Goal: Information Seeking & Learning: Learn about a topic

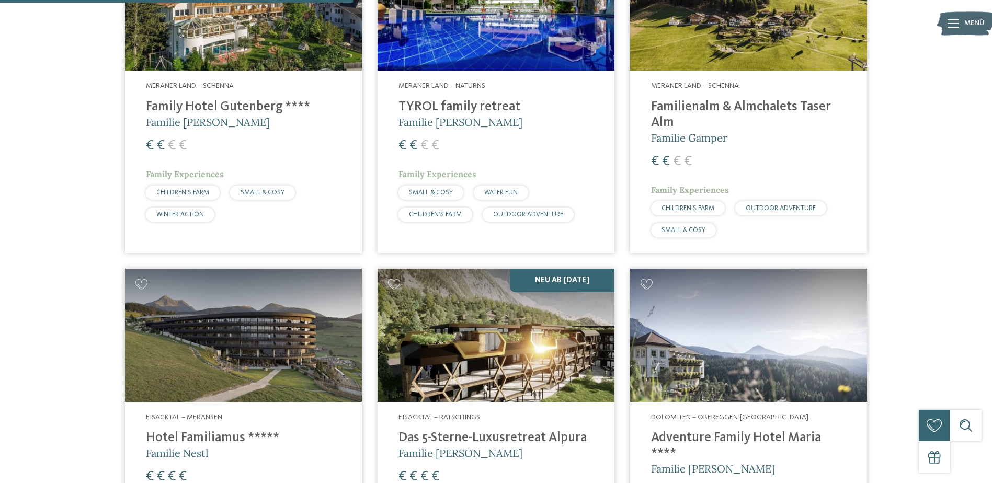
scroll to position [1255, 0]
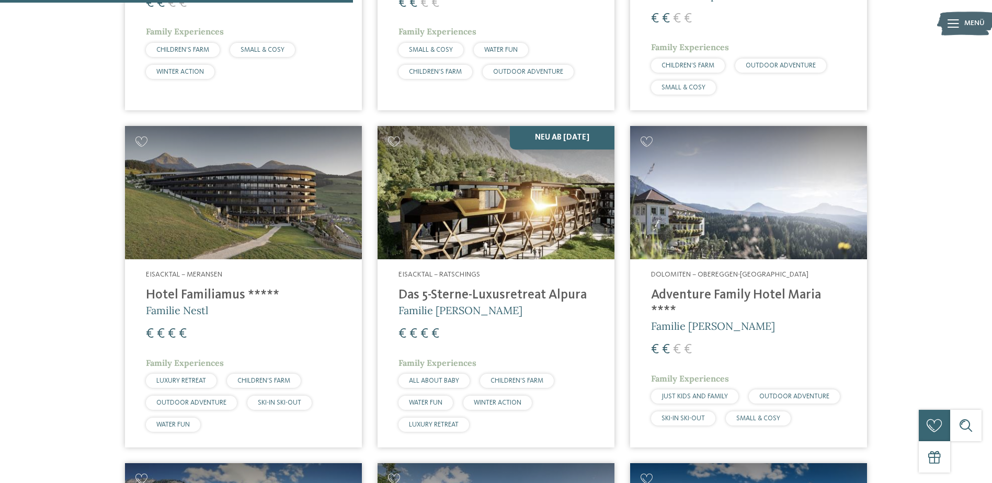
click at [234, 227] on img at bounding box center [243, 192] width 237 height 133
click at [742, 294] on h4 "Adventure Family Hotel Maria ****" at bounding box center [748, 303] width 195 height 31
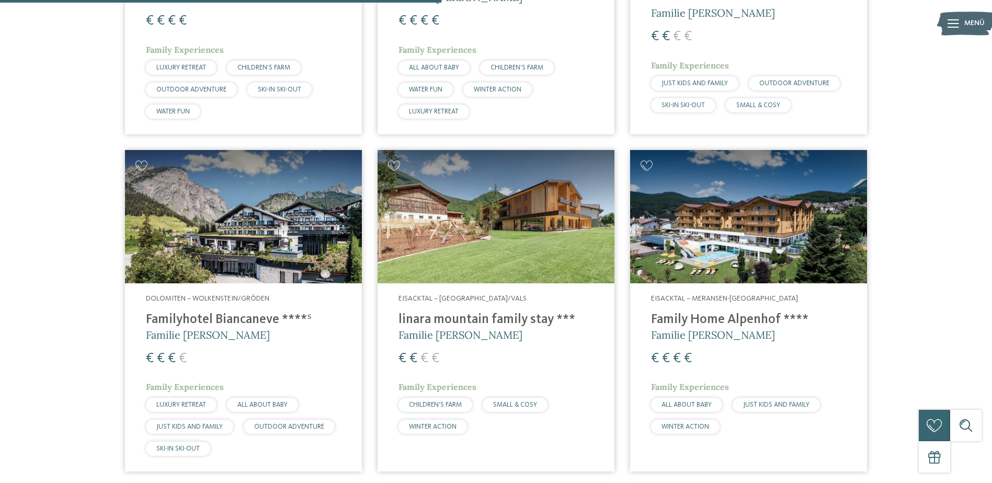
scroll to position [1568, 0]
click at [308, 270] on img at bounding box center [243, 216] width 237 height 133
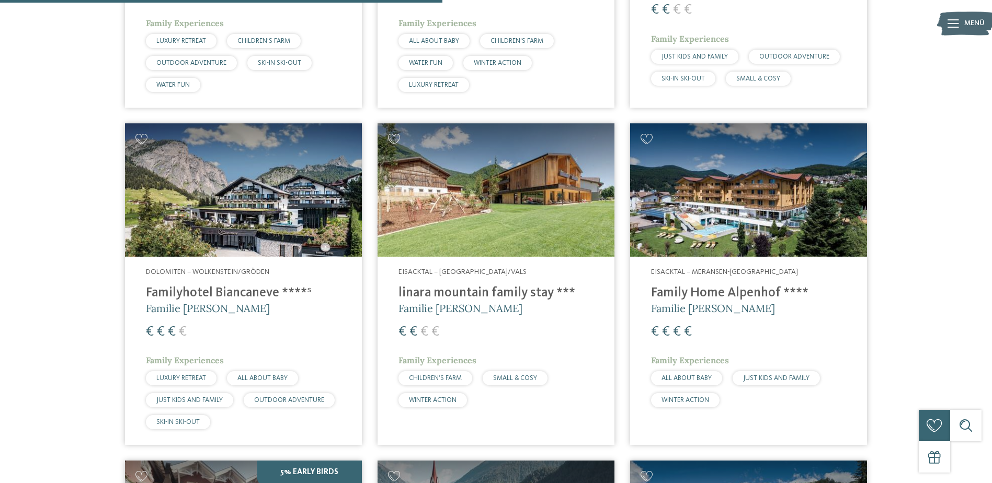
scroll to position [1620, 0]
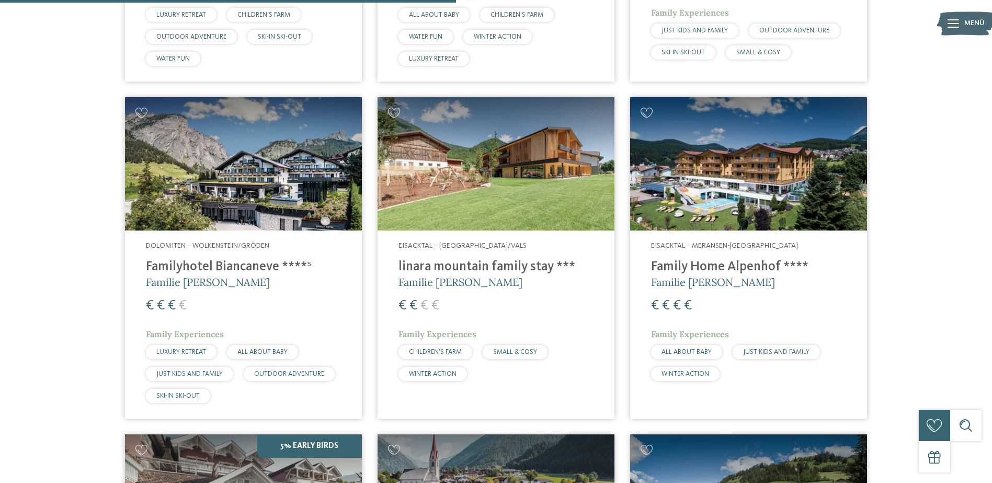
click at [746, 261] on h4 "Family Home Alpenhof ****" at bounding box center [748, 267] width 195 height 16
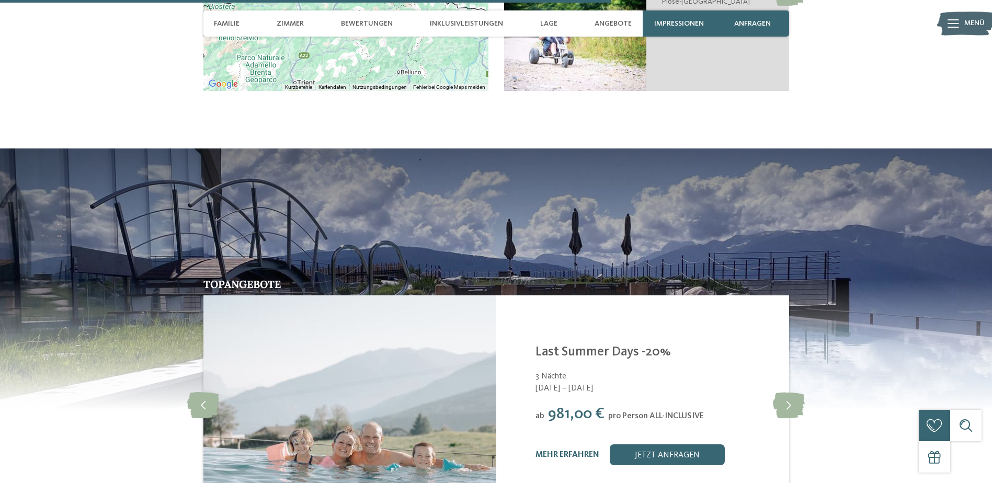
scroll to position [2509, 0]
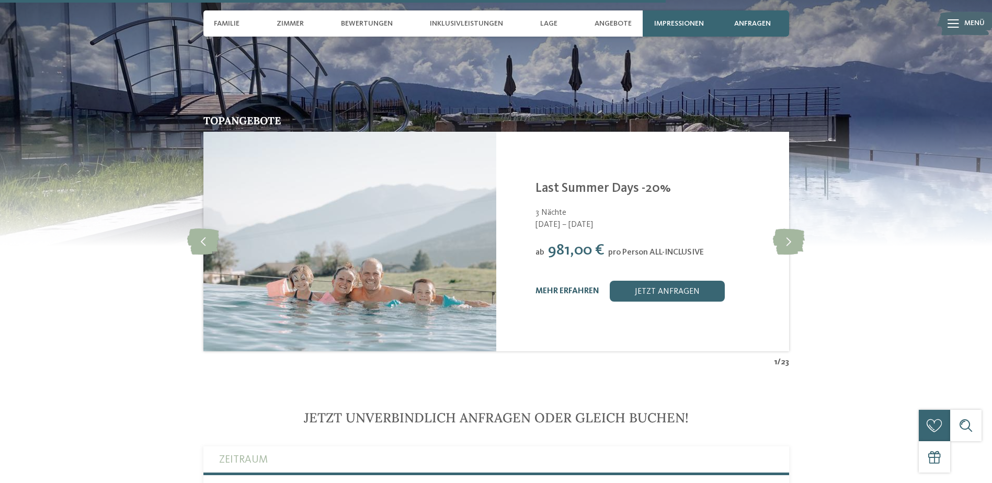
click at [581, 294] on link "mehr erfahren" at bounding box center [567, 291] width 64 height 8
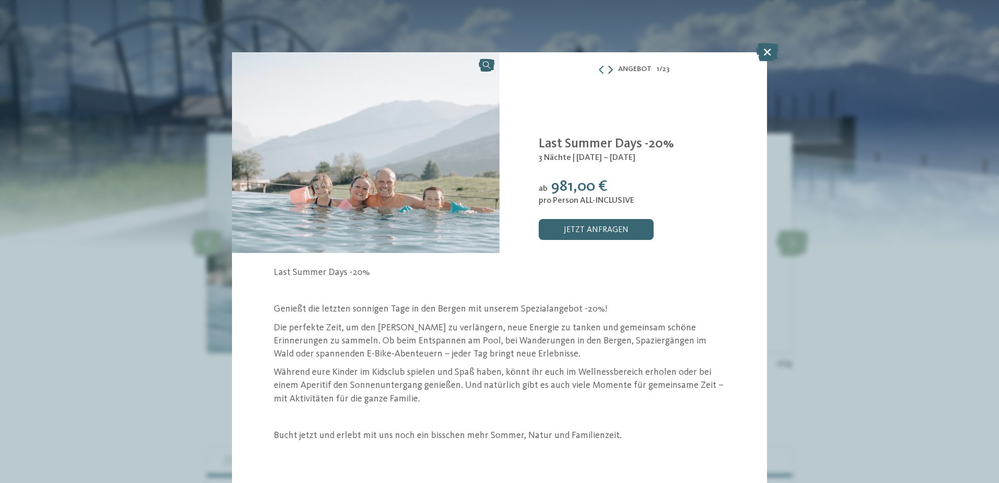
click at [612, 68] on icon at bounding box center [610, 69] width 5 height 8
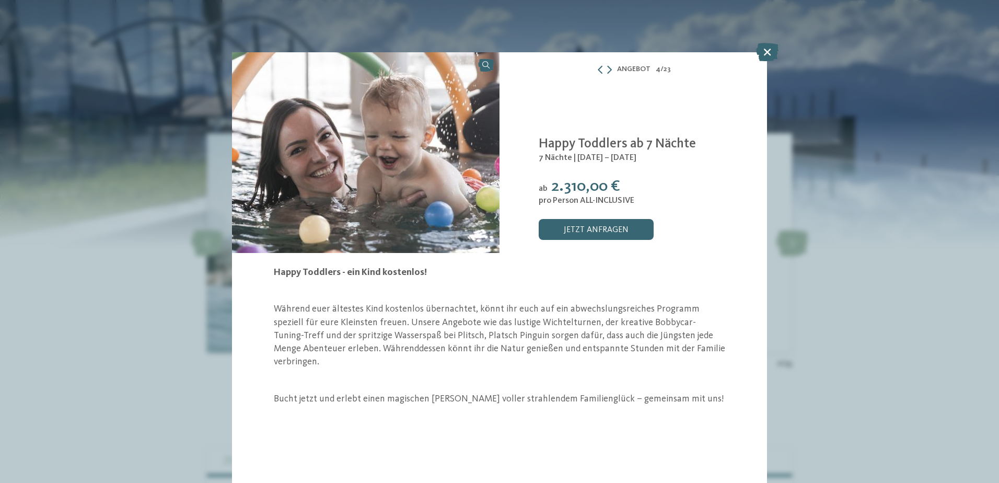
click at [854, 173] on div "Angebot 4 / 23 4" at bounding box center [499, 241] width 999 height 483
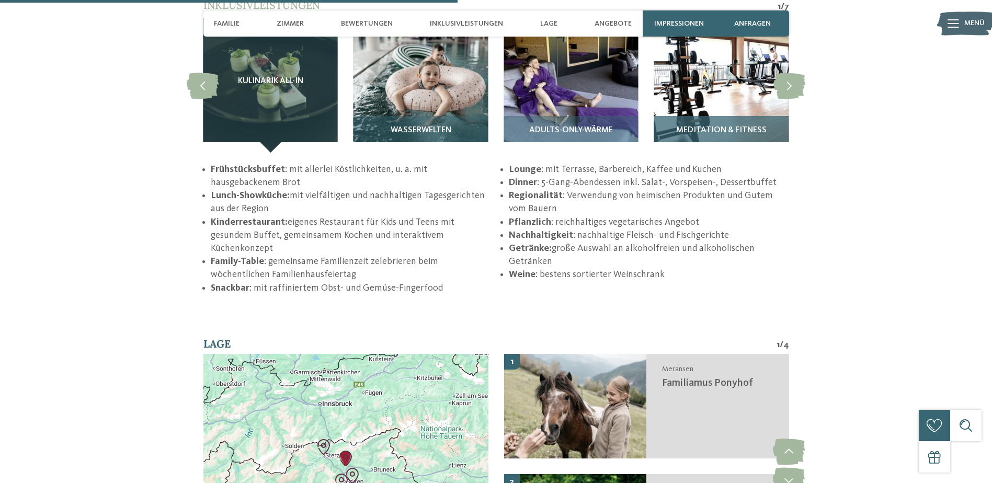
scroll to position [1725, 0]
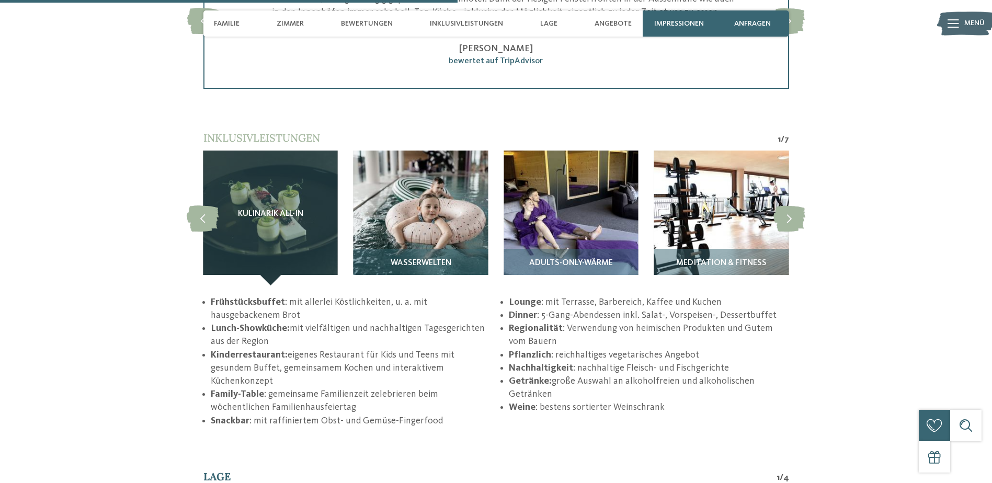
drag, startPoint x: 739, startPoint y: 148, endPoint x: 729, endPoint y: 141, distance: 12.8
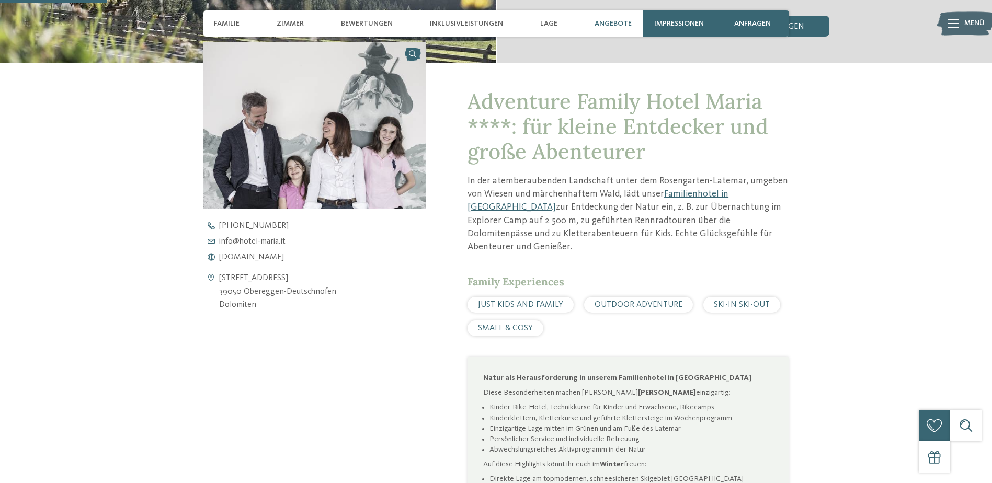
click at [619, 22] on span "Angebote" at bounding box center [612, 23] width 37 height 9
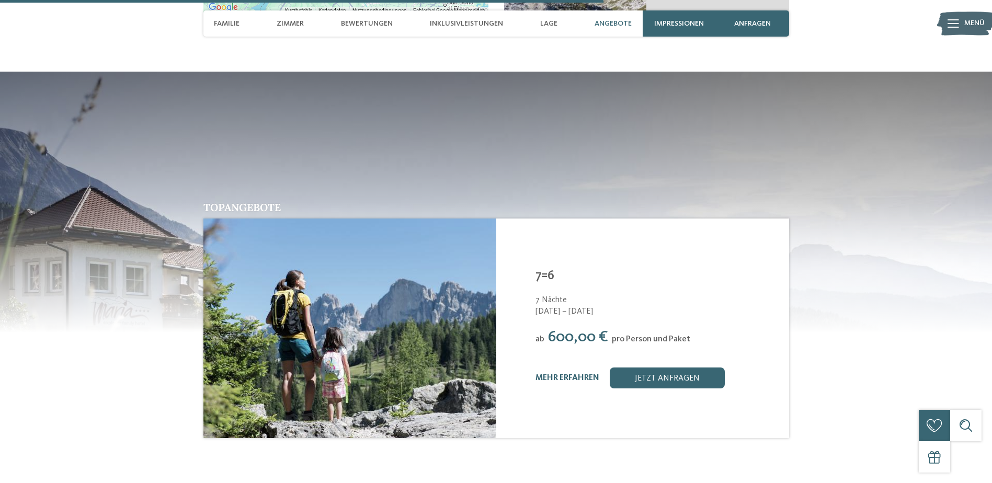
scroll to position [2068, 0]
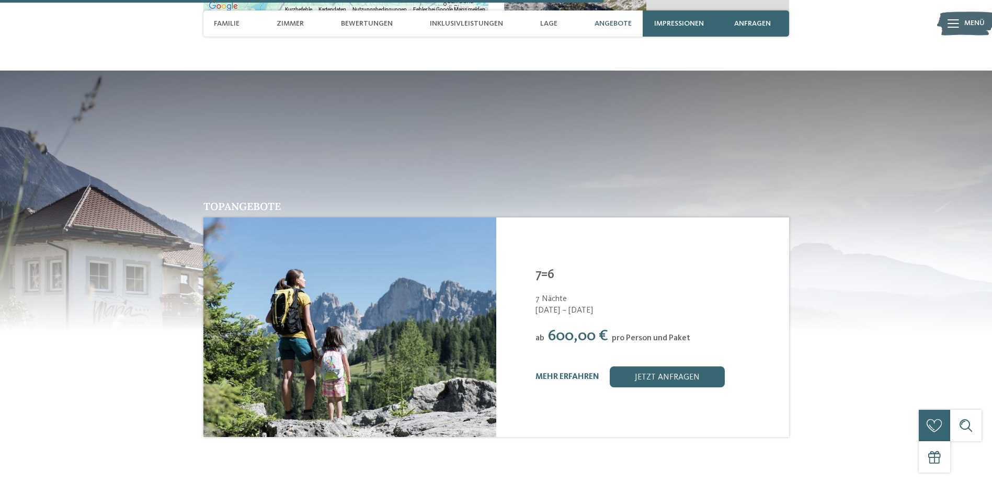
click at [577, 366] on div "mehr erfahren jetzt anfragen" at bounding box center [655, 376] width 240 height 21
click at [578, 366] on div "mehr erfahren jetzt anfragen" at bounding box center [655, 376] width 240 height 21
drag, startPoint x: 578, startPoint y: 358, endPoint x: 582, endPoint y: 365, distance: 8.0
click at [582, 373] on link "mehr erfahren" at bounding box center [567, 377] width 64 height 8
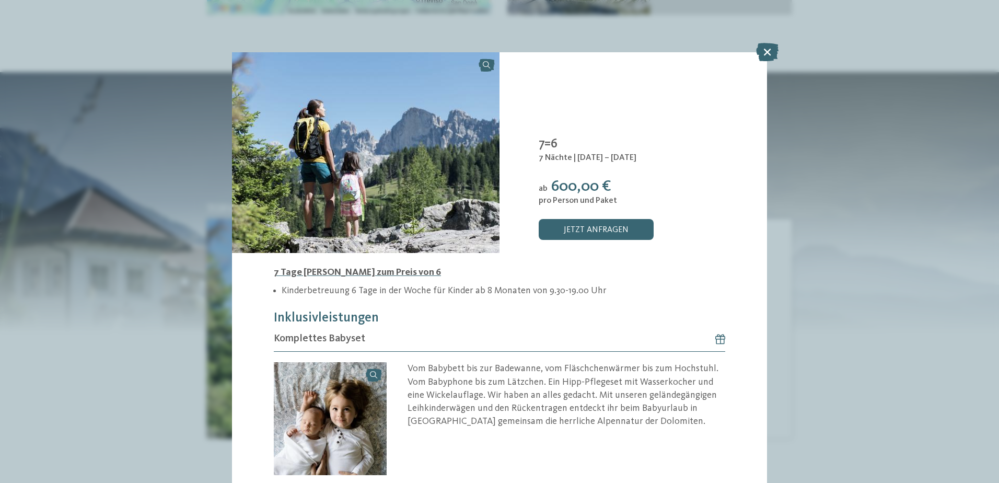
click at [845, 133] on div "Angebot /" at bounding box center [499, 241] width 999 height 483
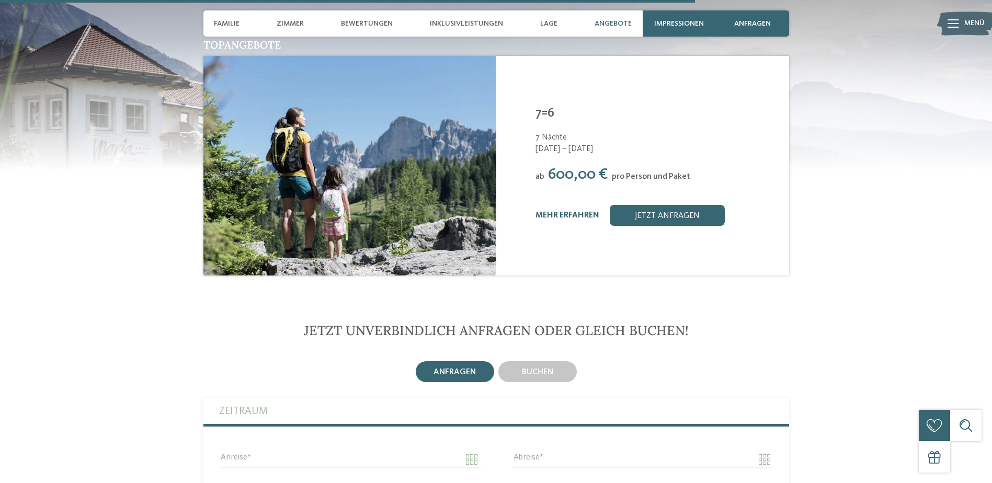
scroll to position [2068, 0]
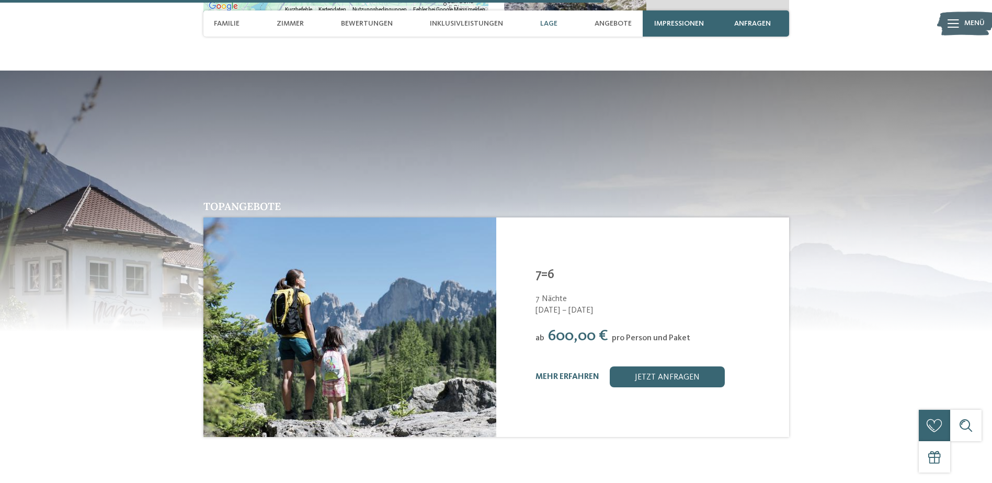
drag, startPoint x: 653, startPoint y: 111, endPoint x: 651, endPoint y: 118, distance: 7.0
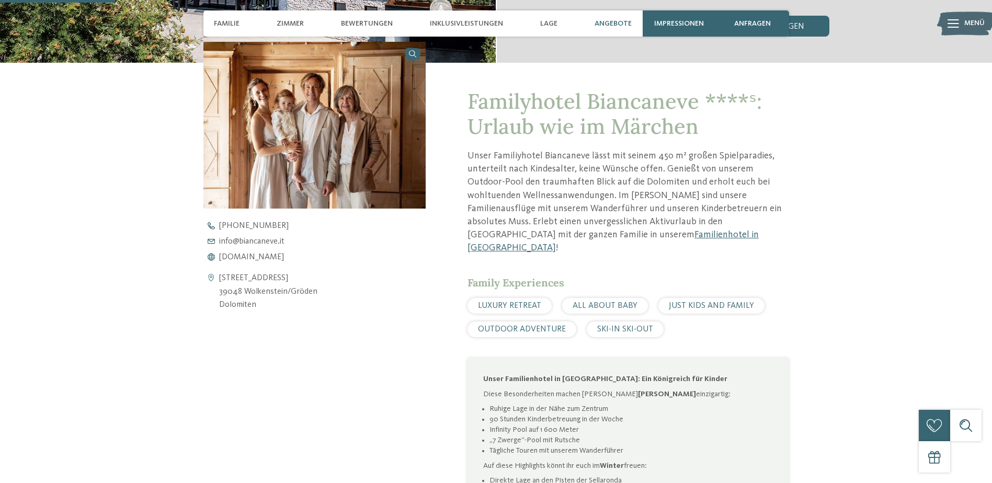
click at [602, 23] on span "Angebote" at bounding box center [612, 23] width 37 height 9
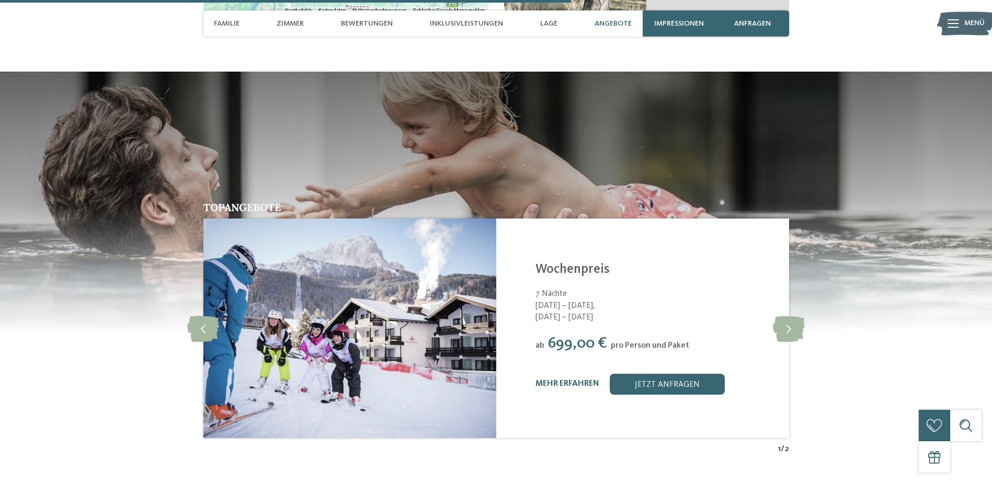
scroll to position [1824, 0]
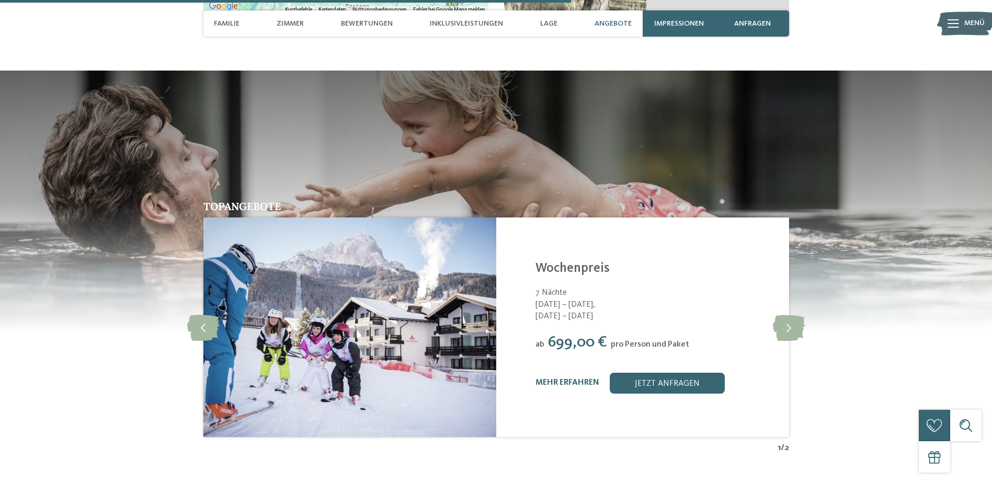
click at [576, 378] on div "mehr erfahren" at bounding box center [567, 383] width 64 height 10
click at [571, 378] on link "mehr erfahren" at bounding box center [567, 382] width 64 height 8
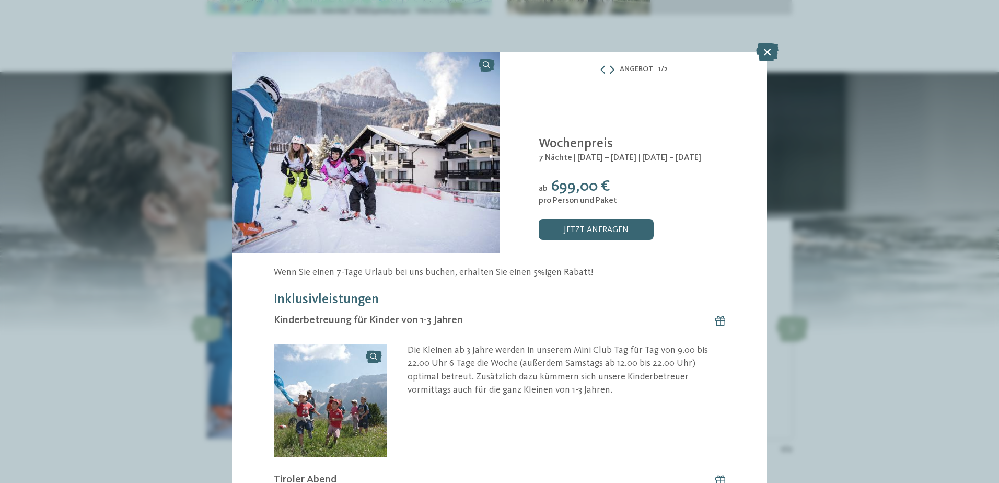
click at [610, 67] on icon at bounding box center [612, 69] width 5 height 8
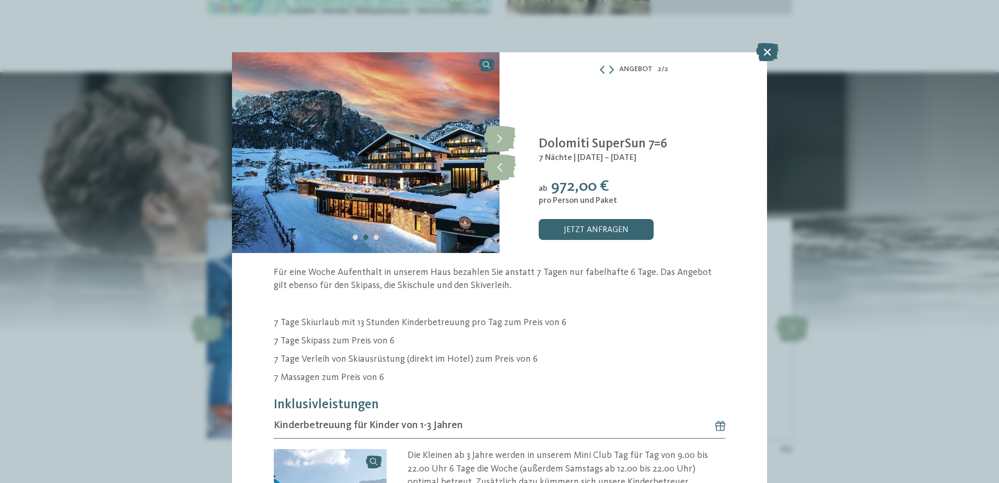
click at [878, 163] on div "Angebot 2 / 2 2" at bounding box center [499, 241] width 999 height 483
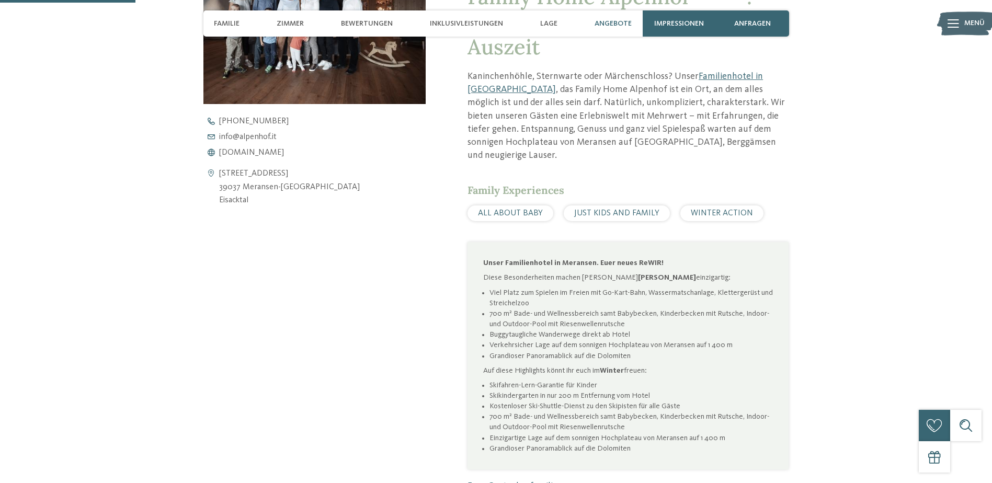
click at [617, 20] on span "Angebote" at bounding box center [612, 23] width 37 height 9
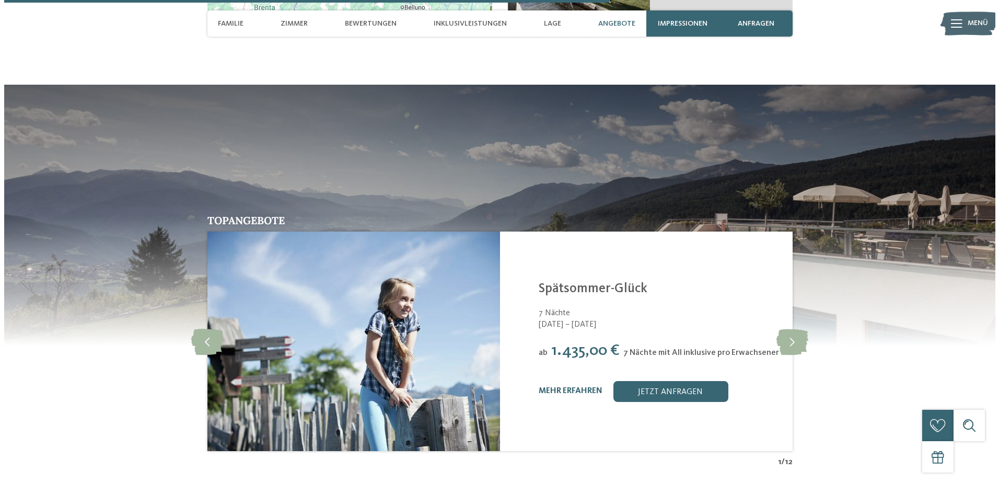
scroll to position [2108, 0]
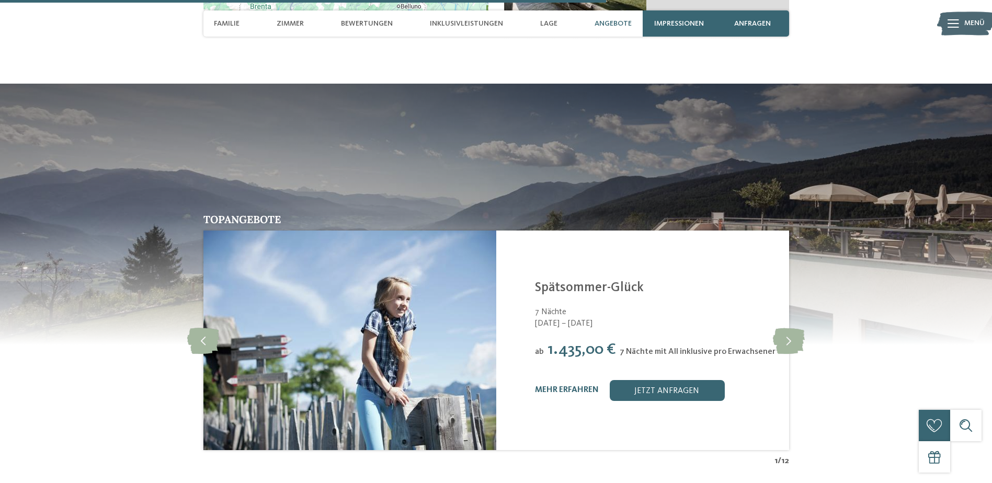
click at [560, 380] on div "mehr erfahren jetzt anfragen" at bounding box center [655, 390] width 240 height 21
click at [556, 386] on link "mehr erfahren" at bounding box center [567, 390] width 64 height 8
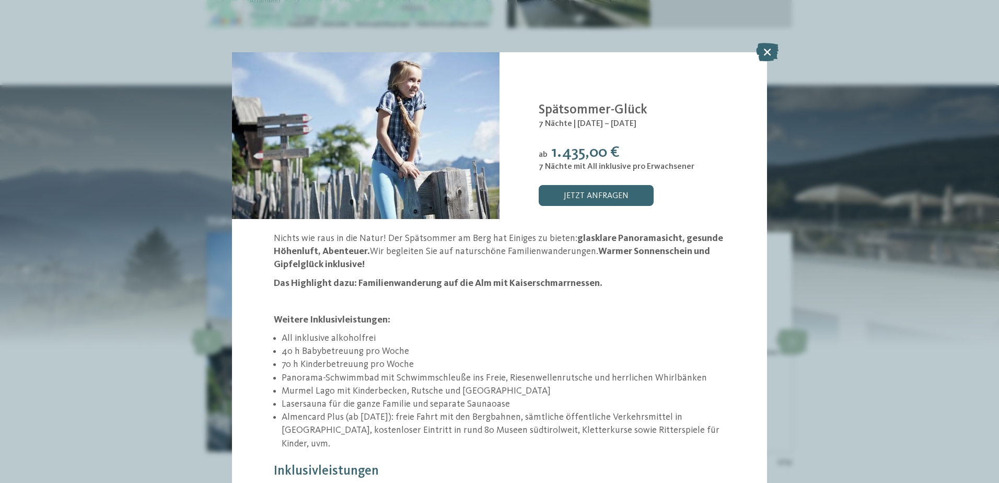
scroll to position [52, 0]
